Goal: Task Accomplishment & Management: Manage account settings

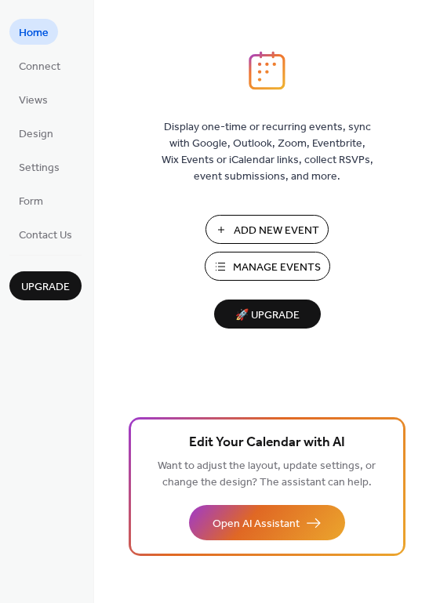
click at [246, 270] on span "Manage Events" at bounding box center [277, 268] width 88 height 16
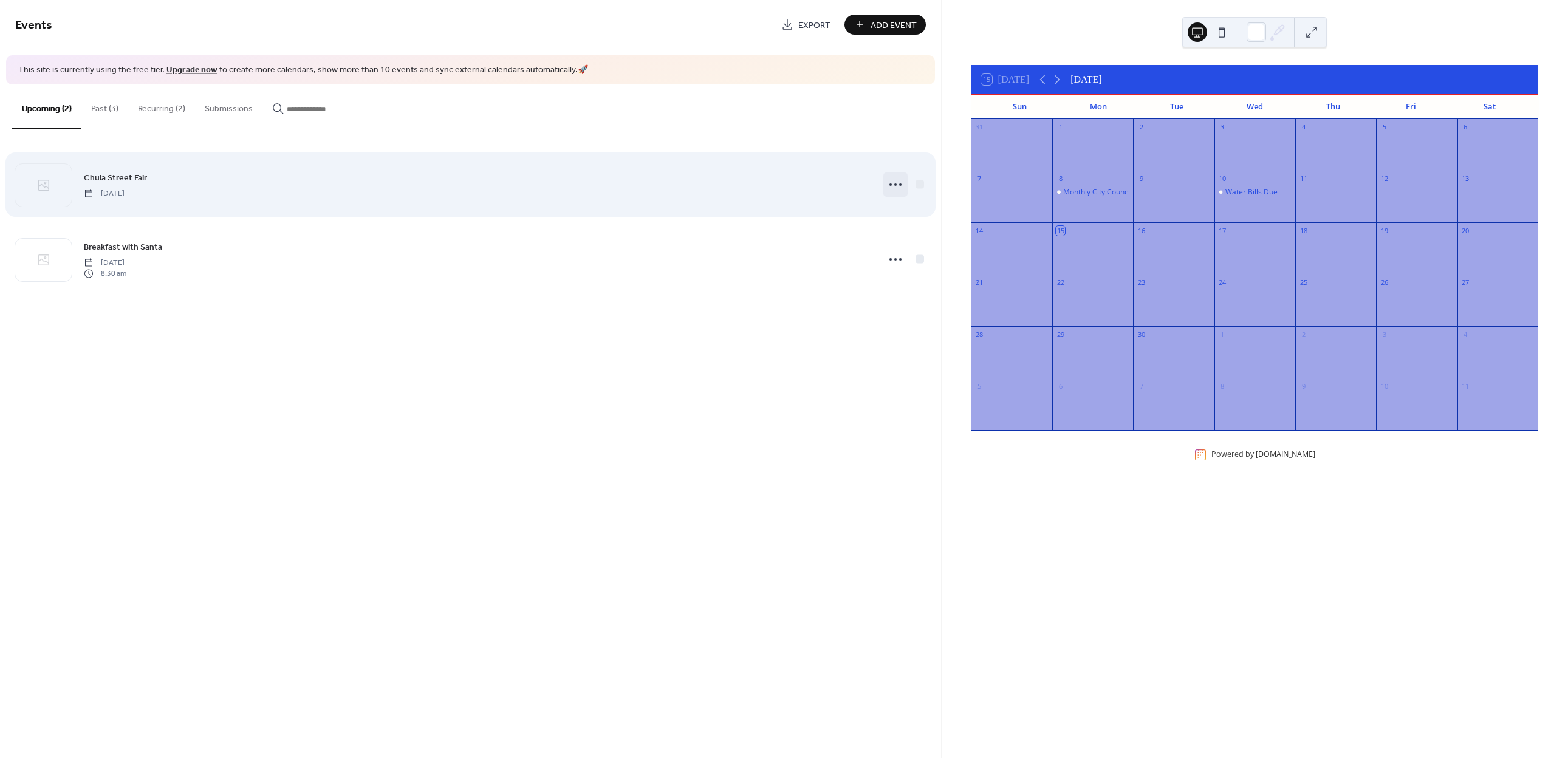
click at [890, 186] on icon at bounding box center [895, 184] width 19 height 19
